Goal: Find specific page/section: Find specific page/section

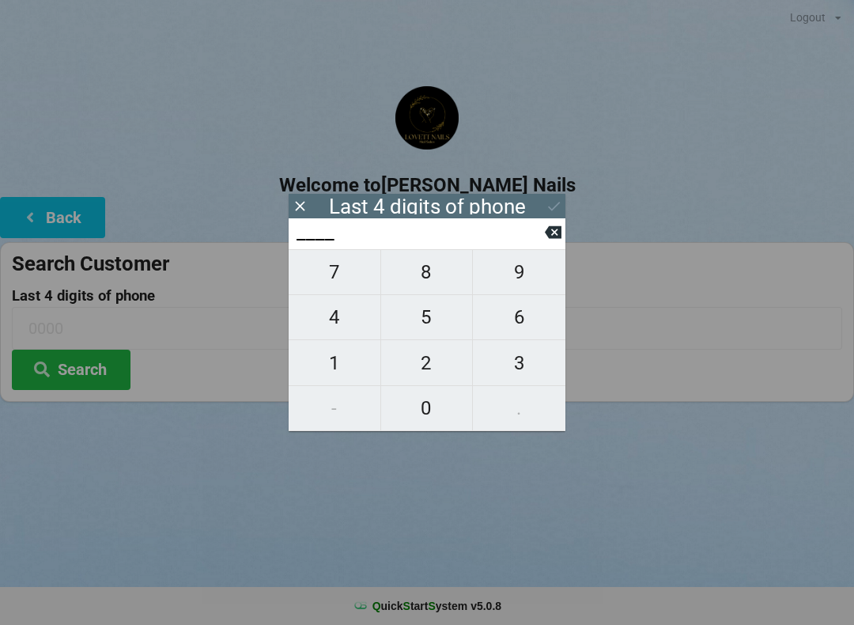
click at [437, 324] on span "5" at bounding box center [427, 317] width 92 height 33
type input "5___"
click at [329, 361] on span "1" at bounding box center [335, 362] width 92 height 33
type input "51__"
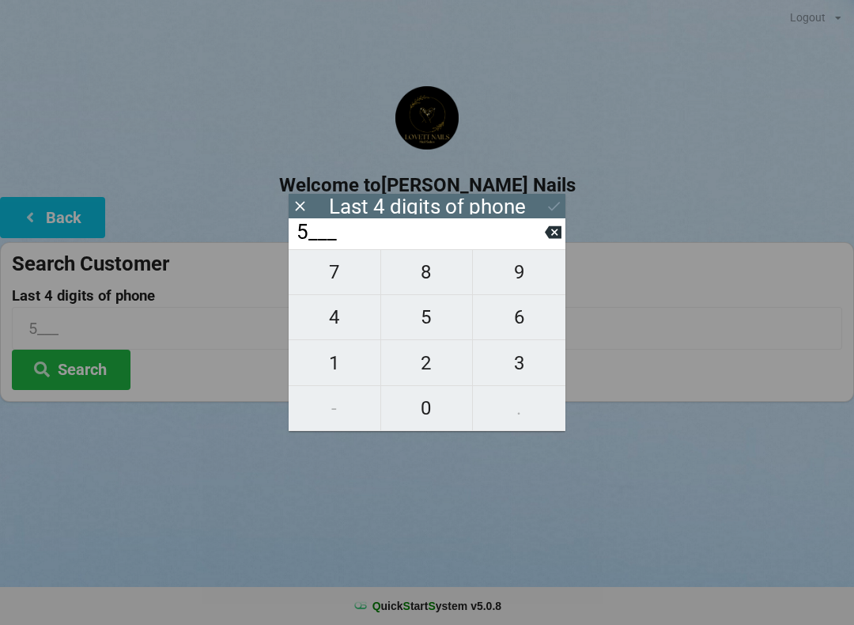
type input "51__"
click at [333, 321] on span "4" at bounding box center [335, 317] width 92 height 33
type input "514_"
click at [433, 364] on span "2" at bounding box center [427, 362] width 92 height 33
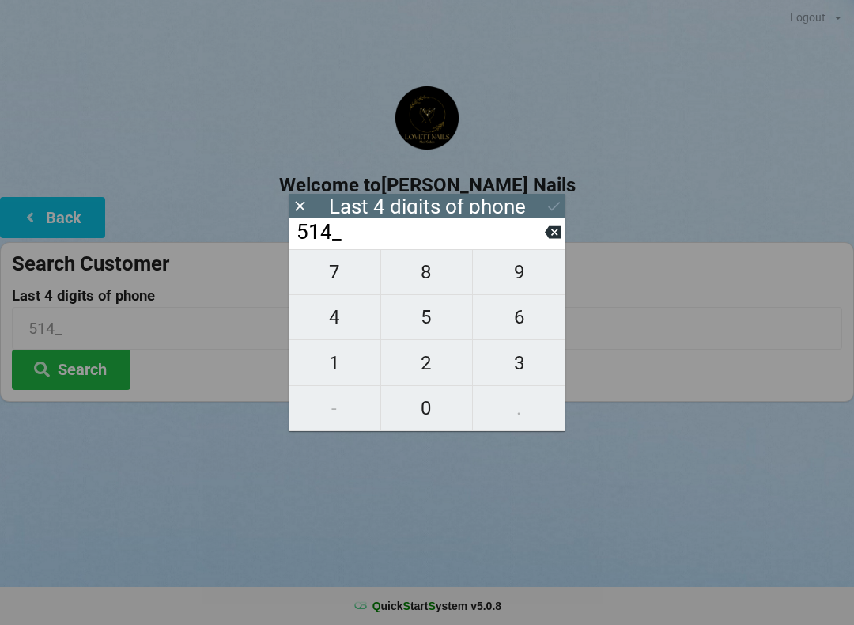
type input "5142"
click at [562, 206] on icon at bounding box center [554, 206] width 17 height 17
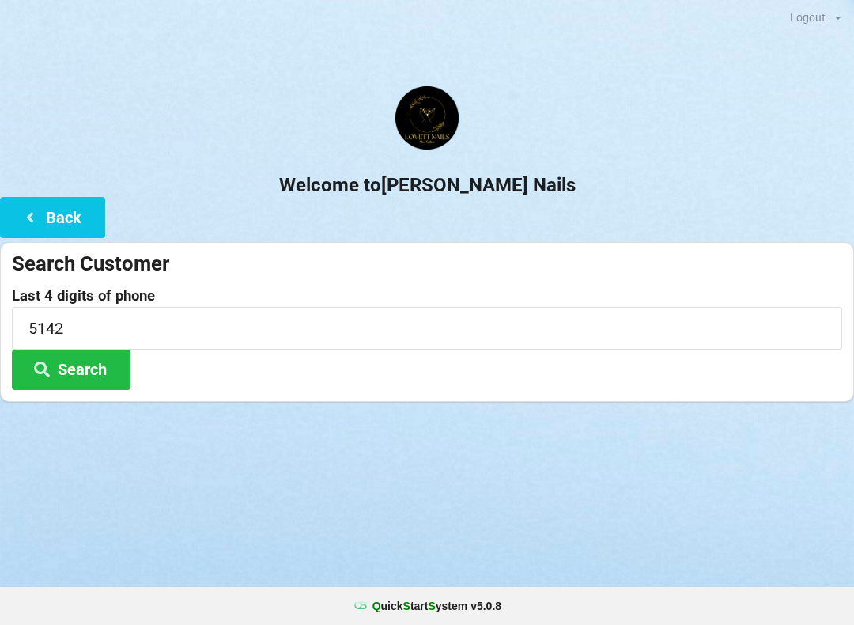
click at [87, 369] on button "Search" at bounding box center [71, 370] width 119 height 40
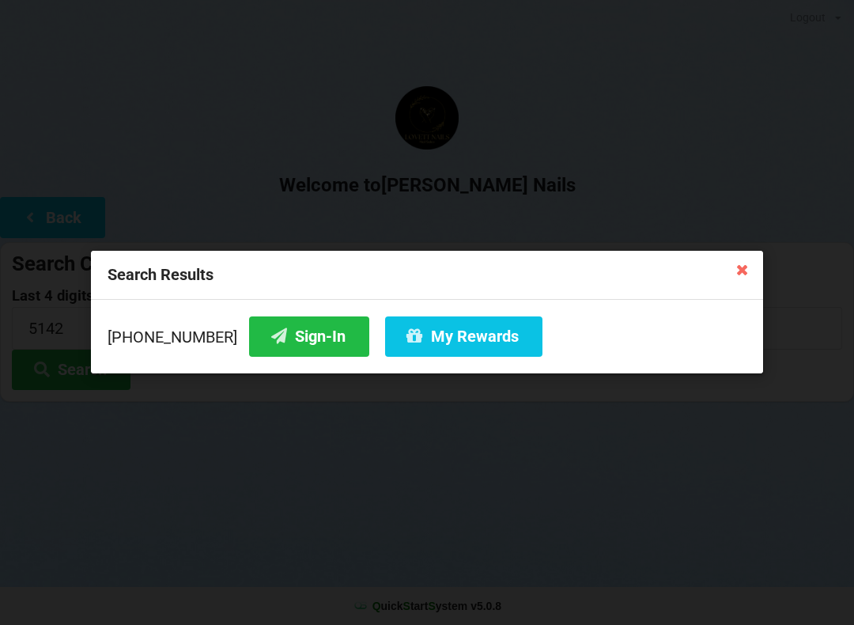
click at [290, 338] on button "Sign-In" at bounding box center [309, 336] width 120 height 40
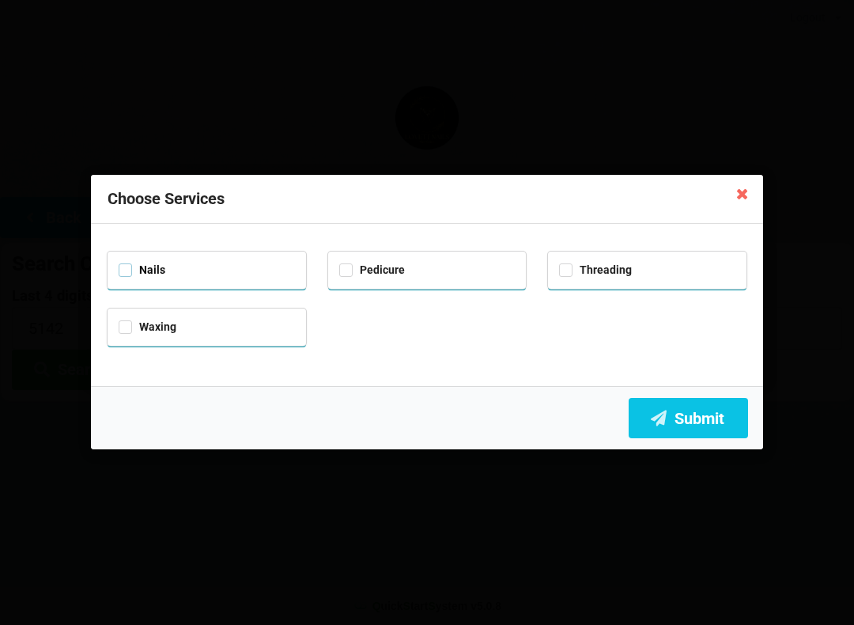
click at [127, 267] on label "Nails" at bounding box center [142, 269] width 47 height 13
checkbox input "true"
click at [682, 429] on button "Submit" at bounding box center [688, 418] width 119 height 40
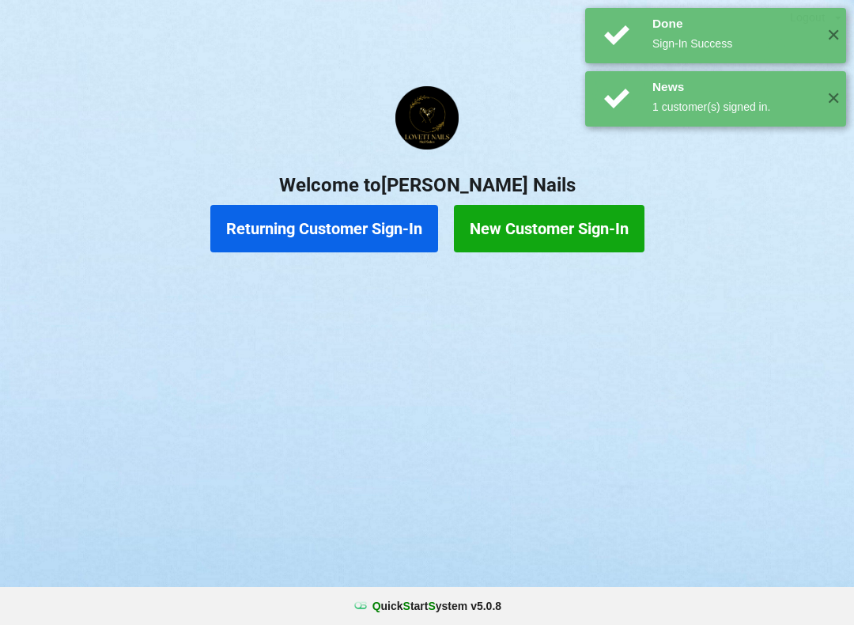
click at [349, 222] on button "Returning Customer Sign-In" at bounding box center [324, 228] width 228 height 47
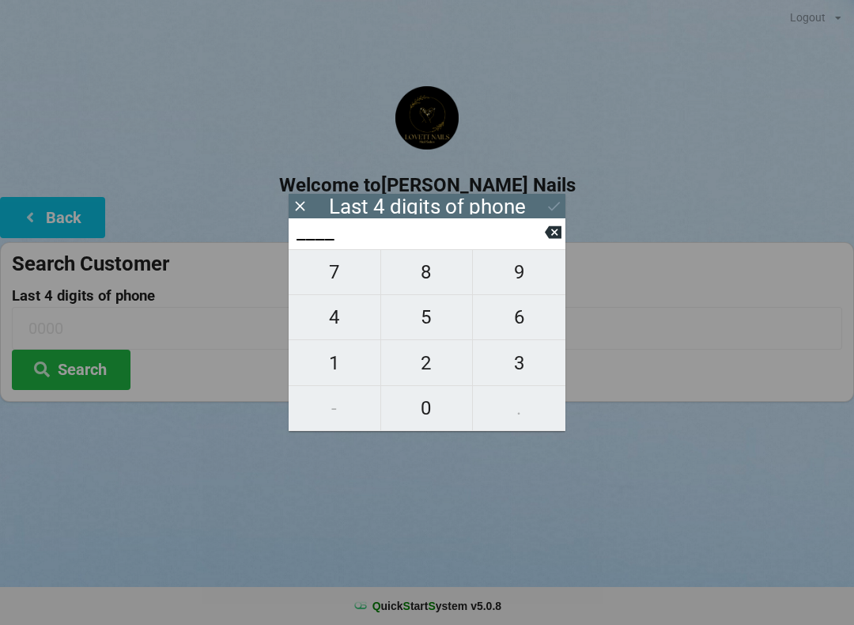
click at [429, 327] on span "5" at bounding box center [427, 317] width 92 height 33
type input "5___"
click at [331, 369] on span "1" at bounding box center [335, 362] width 92 height 33
type input "51__"
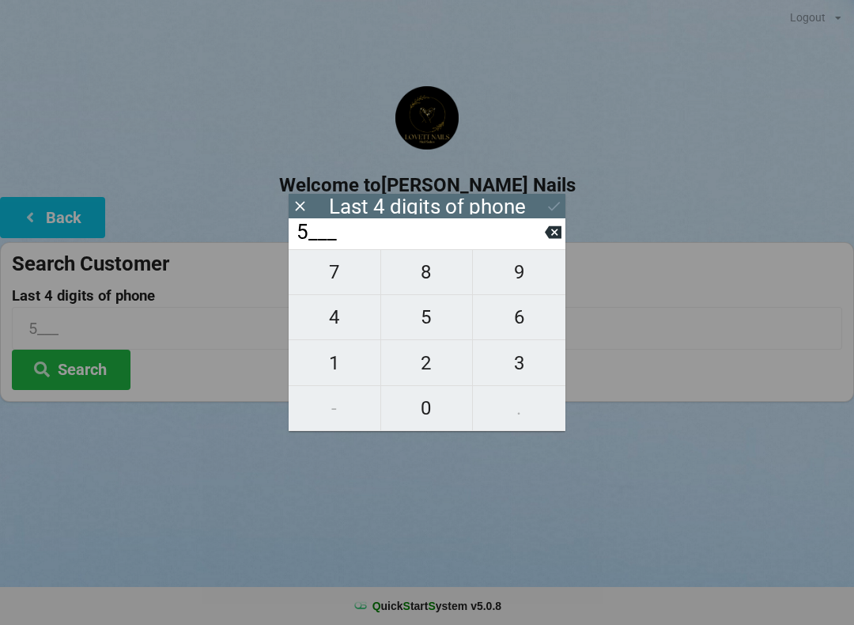
type input "51__"
click at [324, 312] on span "4" at bounding box center [335, 317] width 92 height 33
type input "514_"
click at [434, 373] on span "2" at bounding box center [427, 362] width 92 height 33
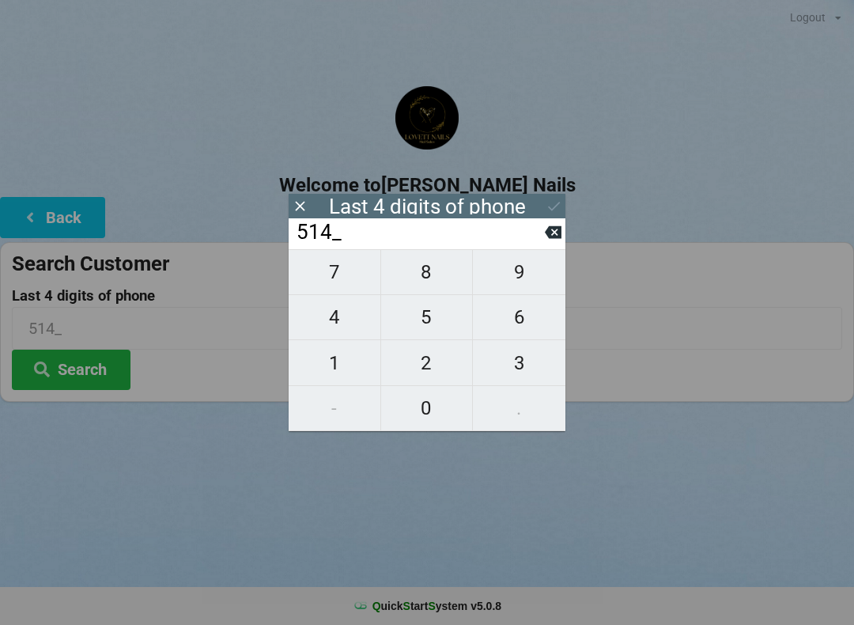
type input "5142"
click at [547, 202] on icon at bounding box center [554, 206] width 17 height 17
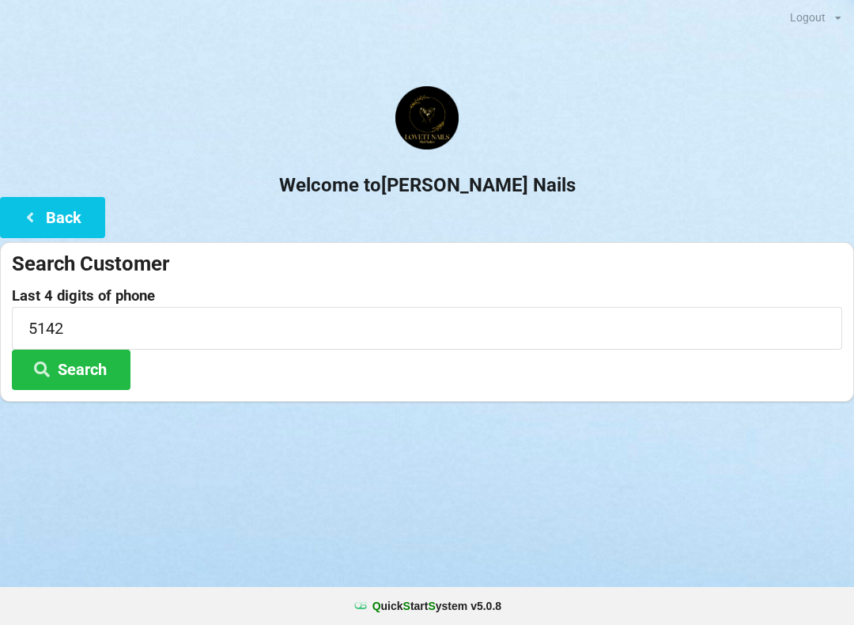
click at [68, 380] on button "Search" at bounding box center [71, 370] width 119 height 40
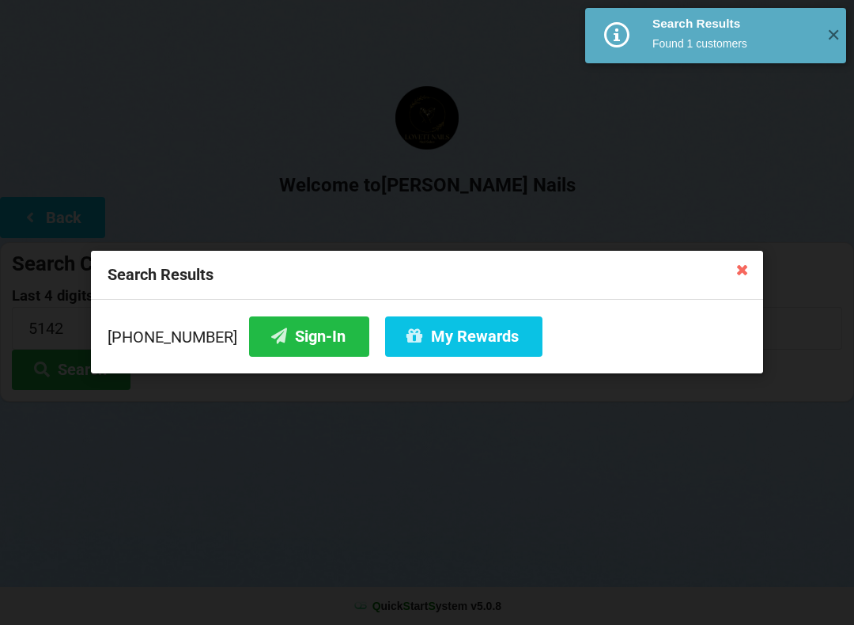
click at [471, 339] on button "My Rewards" at bounding box center [463, 336] width 157 height 40
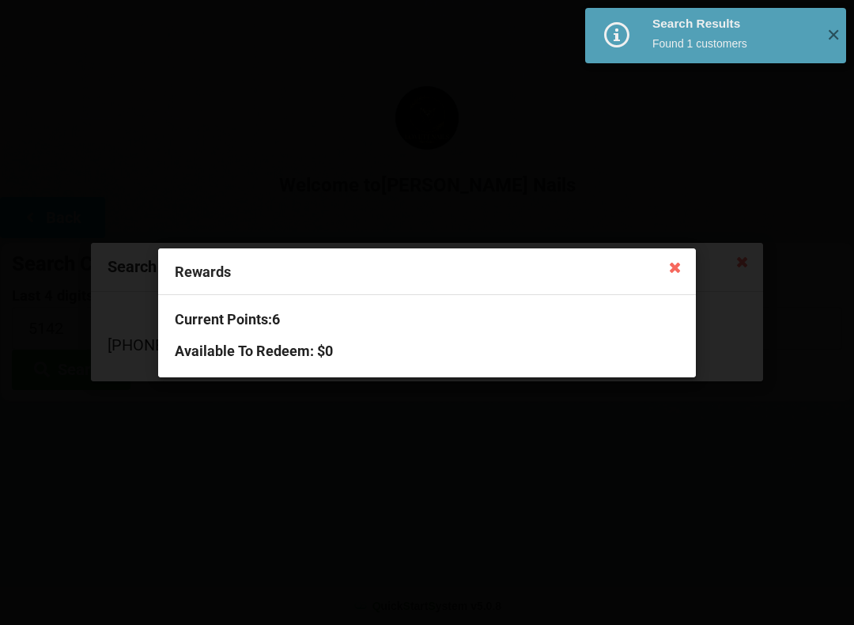
click at [677, 275] on icon at bounding box center [675, 266] width 25 height 25
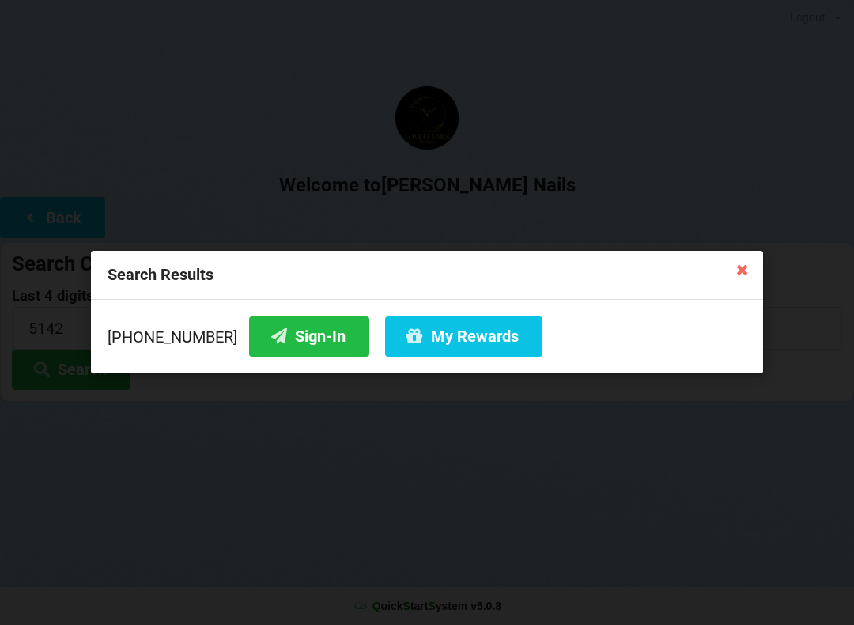
click at [721, 269] on div "Search Results" at bounding box center [427, 275] width 672 height 49
click at [720, 263] on div "Search Results" at bounding box center [427, 275] width 672 height 49
click at [732, 269] on icon at bounding box center [742, 268] width 25 height 25
